Goal: Transaction & Acquisition: Obtain resource

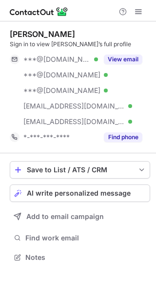
scroll to position [251, 156]
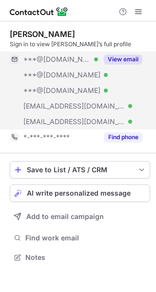
click at [134, 54] on div "View email" at bounding box center [120, 60] width 44 height 16
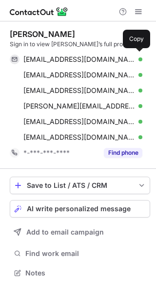
scroll to position [266, 156]
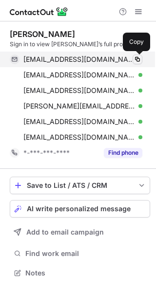
click at [136, 55] on button at bounding box center [137, 60] width 10 height 10
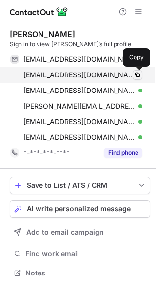
click at [136, 72] on span at bounding box center [137, 75] width 8 height 8
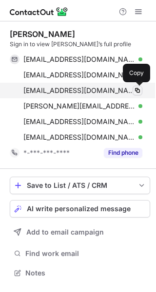
click at [136, 90] on span at bounding box center [137, 91] width 8 height 8
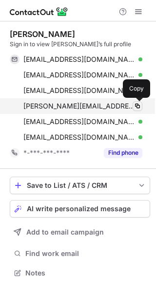
click at [136, 103] on span at bounding box center [137, 106] width 8 height 8
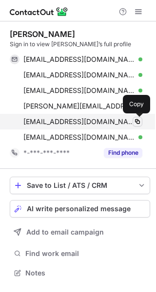
click at [136, 117] on button at bounding box center [137, 122] width 10 height 10
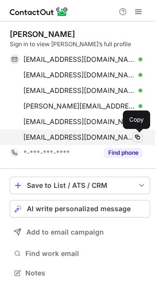
click at [137, 133] on span at bounding box center [137, 137] width 8 height 8
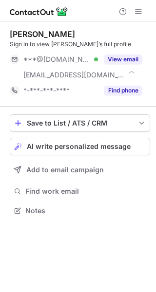
scroll to position [204, 156]
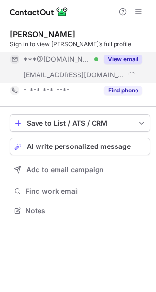
click at [126, 57] on button "View email" at bounding box center [123, 60] width 38 height 10
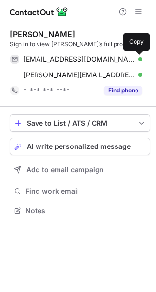
click at [135, 56] on span at bounding box center [137, 60] width 8 height 8
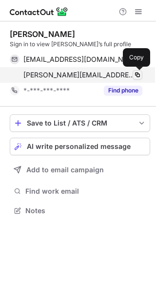
click at [137, 71] on span at bounding box center [137, 75] width 8 height 8
